Goal: Check status: Check status

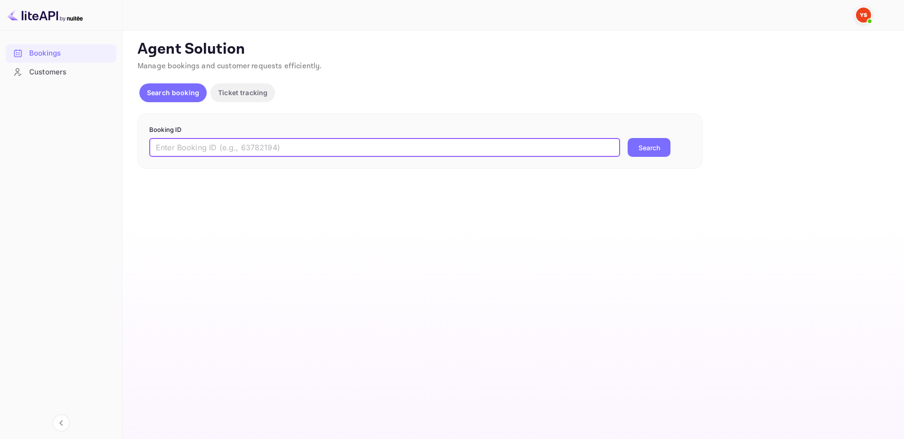
click at [324, 152] on input "text" at bounding box center [384, 147] width 471 height 19
paste input "8929958"
type input "8929958"
click at [666, 148] on button "Search" at bounding box center [648, 147] width 43 height 19
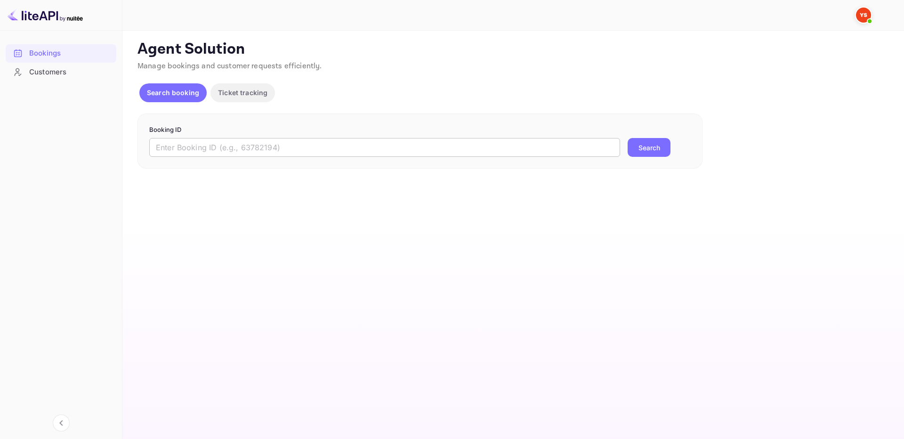
click at [554, 149] on input "text" at bounding box center [384, 147] width 471 height 19
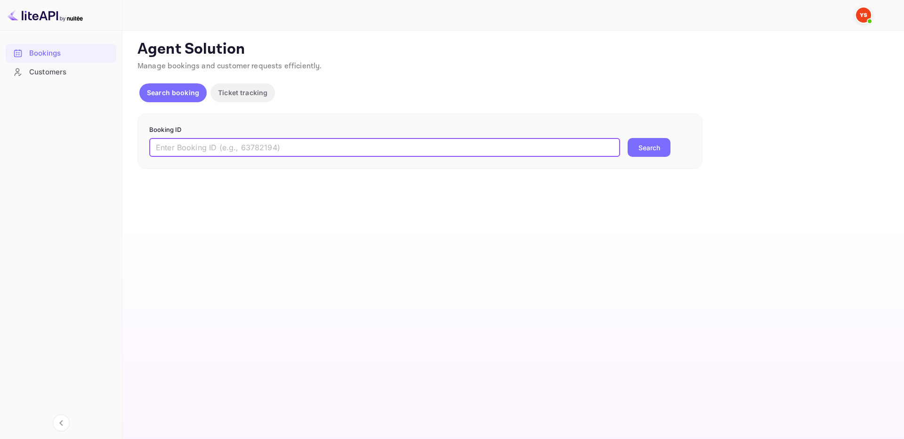
paste input "9638238"
type input "9638238"
click at [650, 146] on button "Search" at bounding box center [648, 147] width 43 height 19
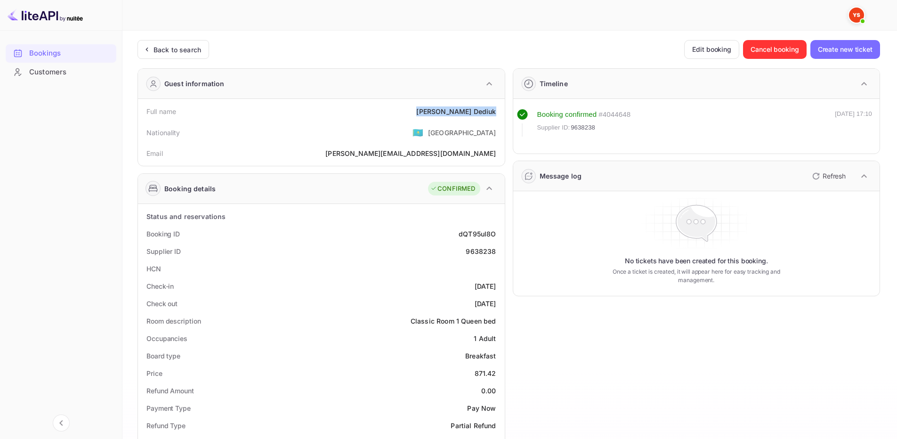
drag, startPoint x: 447, startPoint y: 109, endPoint x: 494, endPoint y: 106, distance: 47.2
click at [498, 110] on div "Full name [PERSON_NAME]" at bounding box center [321, 111] width 359 height 17
copy div "[PERSON_NAME]"
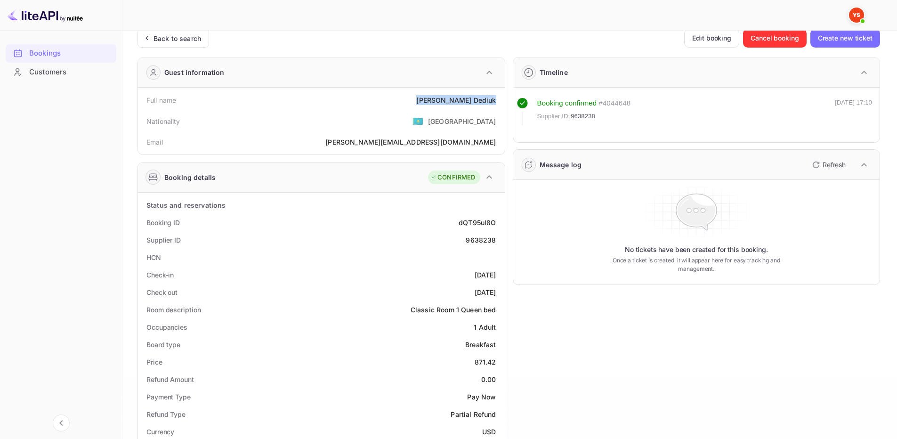
scroll to position [94, 0]
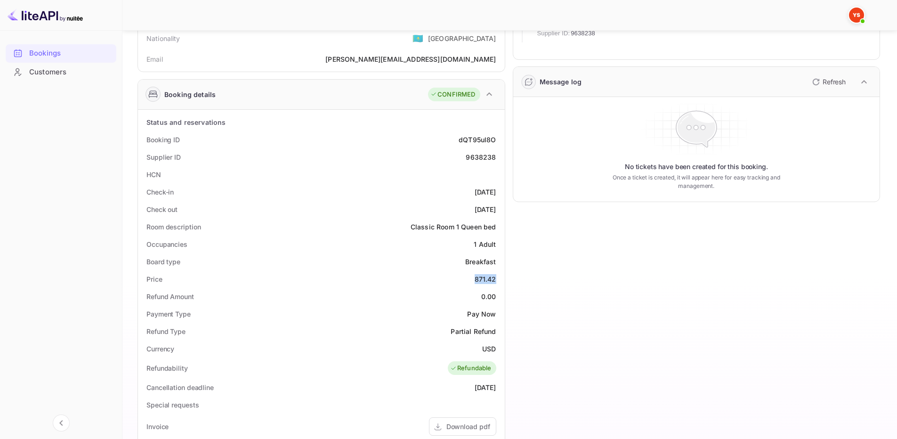
drag, startPoint x: 476, startPoint y: 280, endPoint x: 494, endPoint y: 280, distance: 18.4
click at [494, 280] on div "871.42" at bounding box center [485, 279] width 22 height 10
copy div "871.42"
